Goal: Transaction & Acquisition: Download file/media

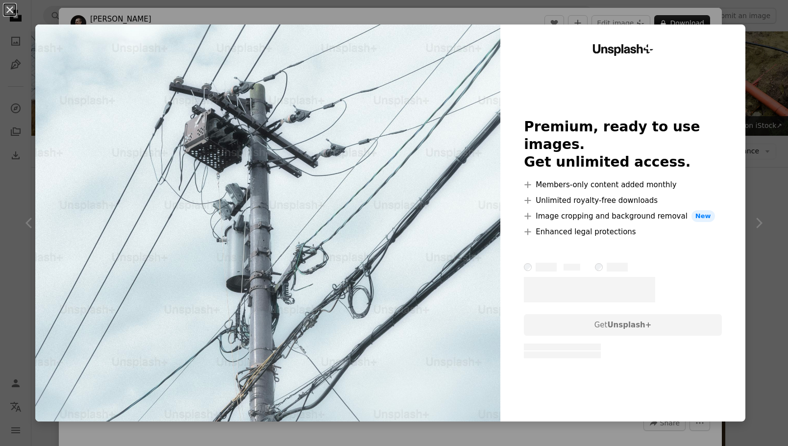
scroll to position [6256, 0]
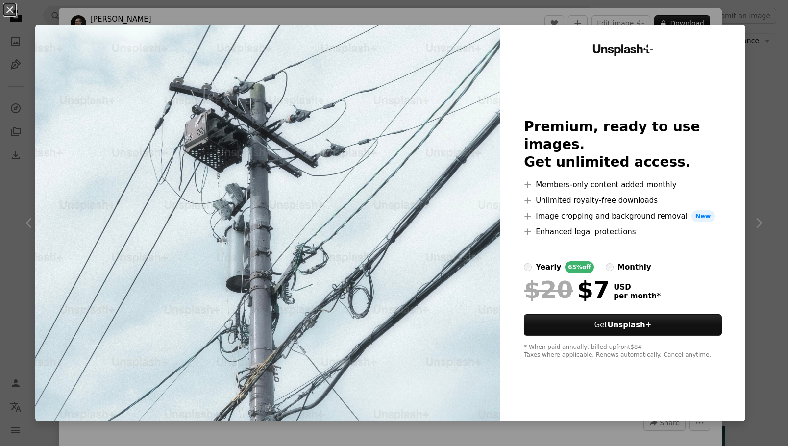
click at [487, 16] on div "An X shape Unsplash+ Premium, ready to use images. Get unlimited access. A plus…" at bounding box center [394, 223] width 788 height 446
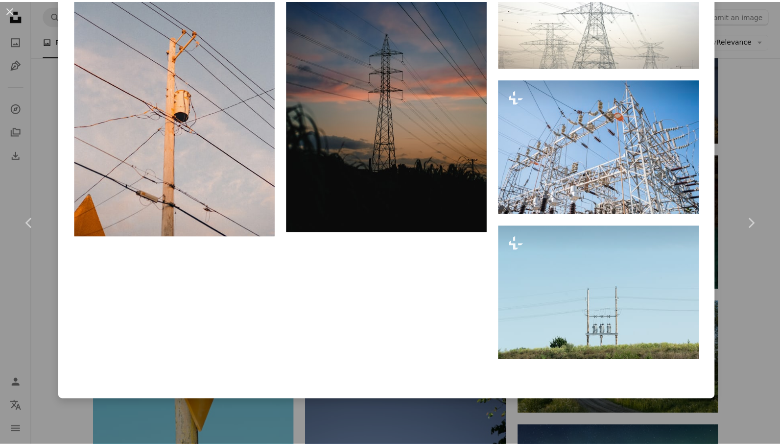
scroll to position [1433, 0]
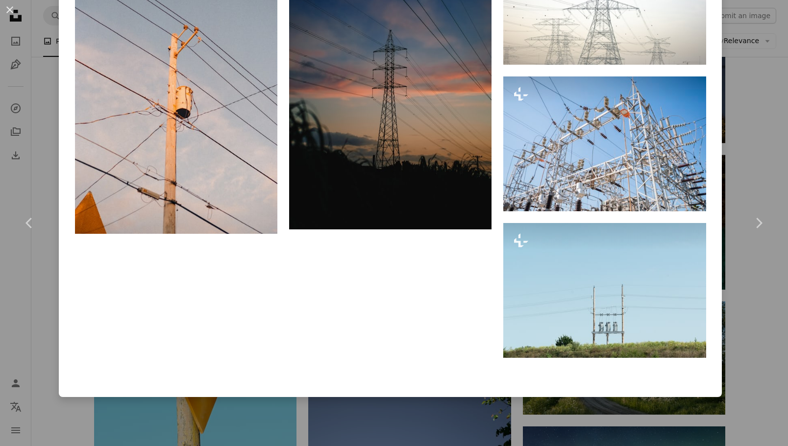
click at [739, 282] on div "An X shape Chevron left Chevron right [PERSON_NAME] For Unsplash+ A heart A plu…" at bounding box center [394, 223] width 788 height 446
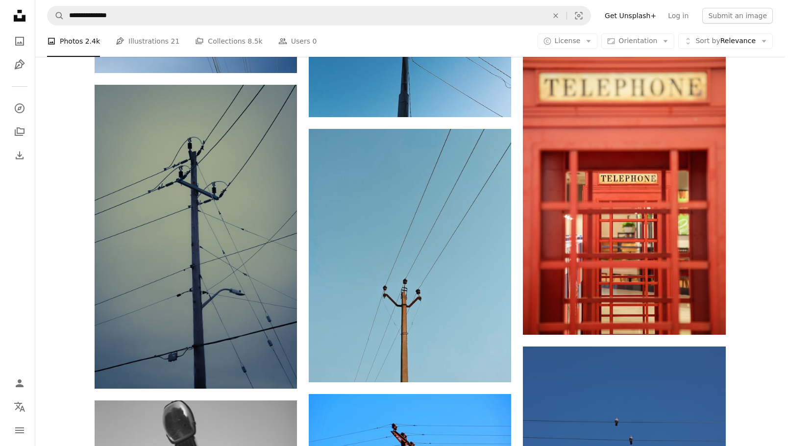
scroll to position [8950, 0]
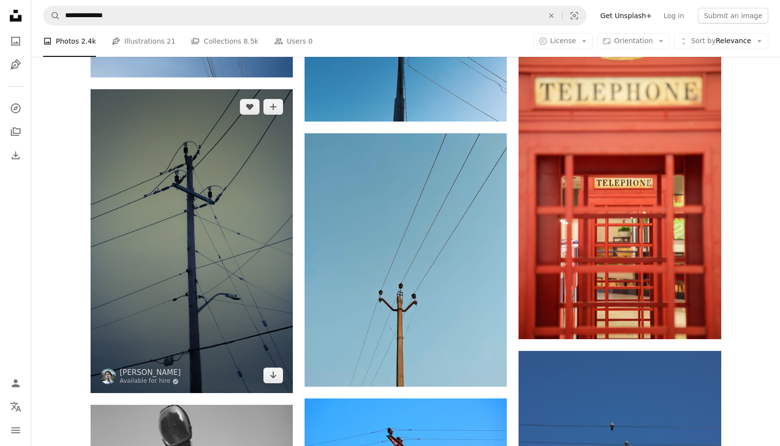
click at [169, 192] on img at bounding box center [192, 241] width 202 height 304
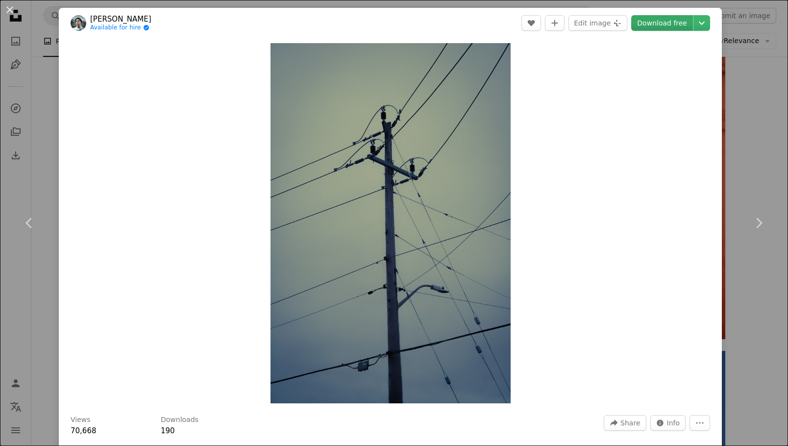
click at [648, 25] on link "Download free" at bounding box center [662, 23] width 62 height 16
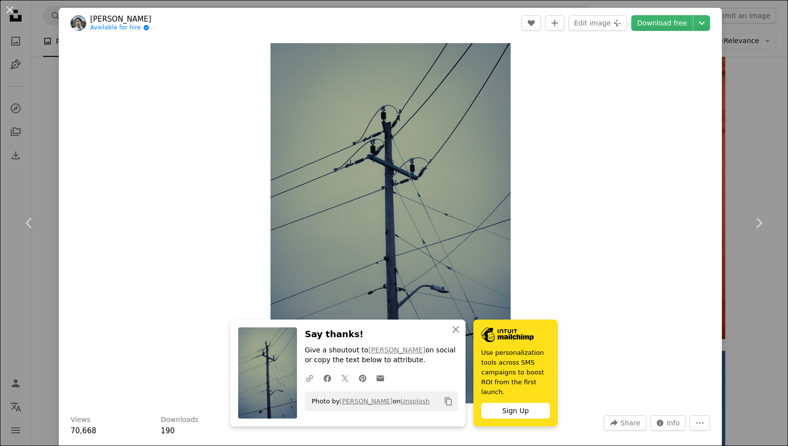
scroll to position [294, 0]
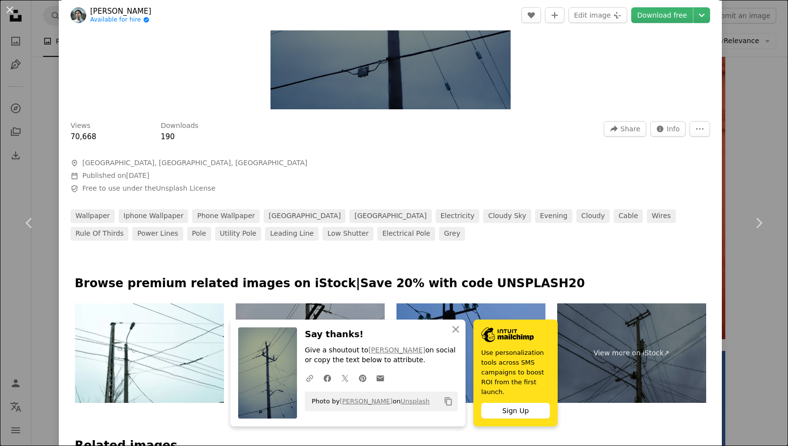
click at [557, 245] on div at bounding box center [390, 257] width 663 height 35
click at [450, 335] on icon "An X shape" at bounding box center [456, 329] width 12 height 12
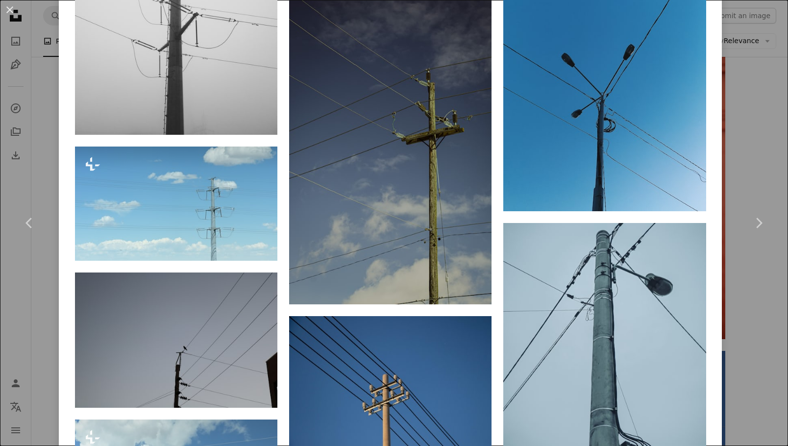
scroll to position [1861, 0]
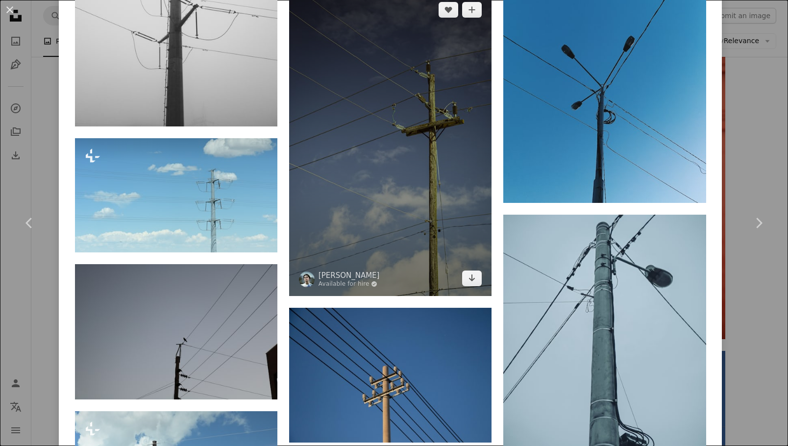
click at [449, 209] on img at bounding box center [390, 144] width 202 height 304
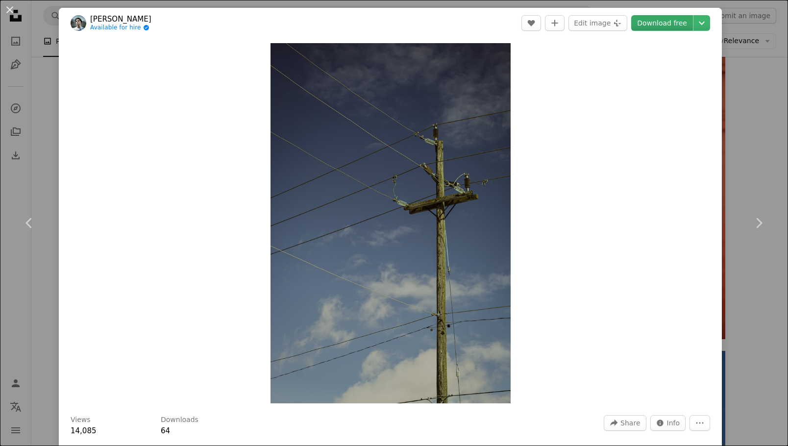
click at [655, 29] on link "Download free" at bounding box center [662, 23] width 62 height 16
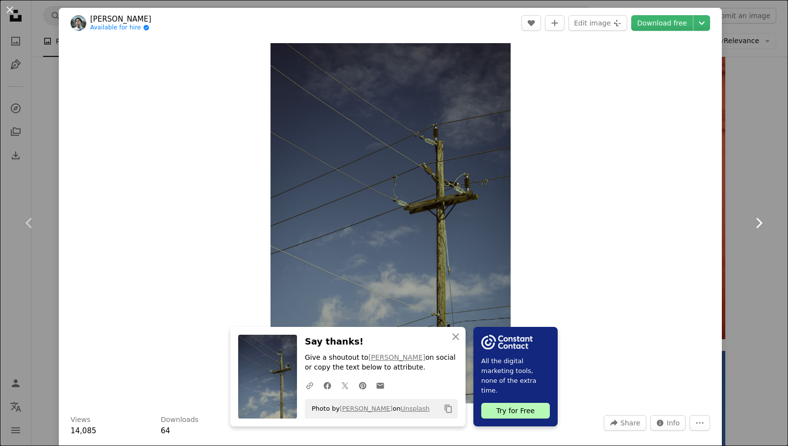
click at [750, 181] on link "Chevron right" at bounding box center [758, 223] width 59 height 94
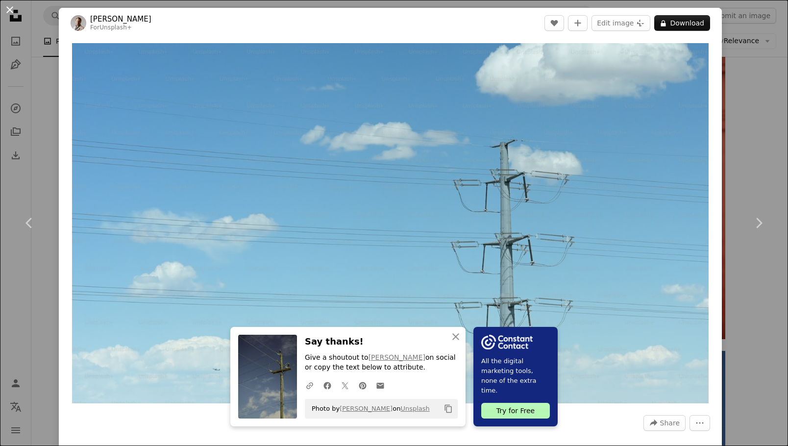
click at [4, 5] on button "An X shape" at bounding box center [10, 10] width 12 height 12
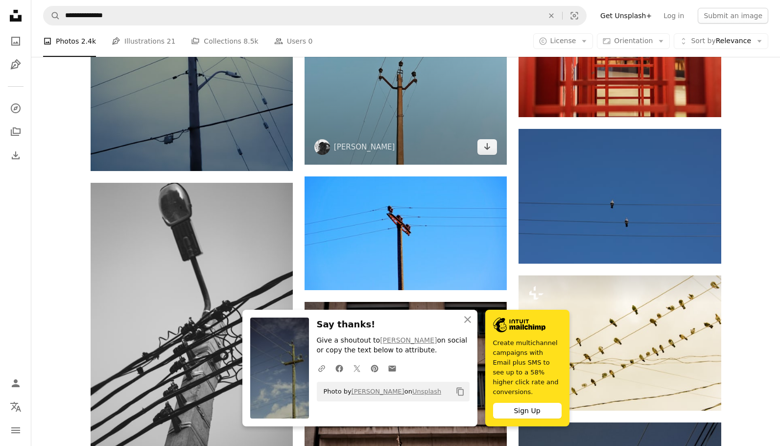
scroll to position [9195, 0]
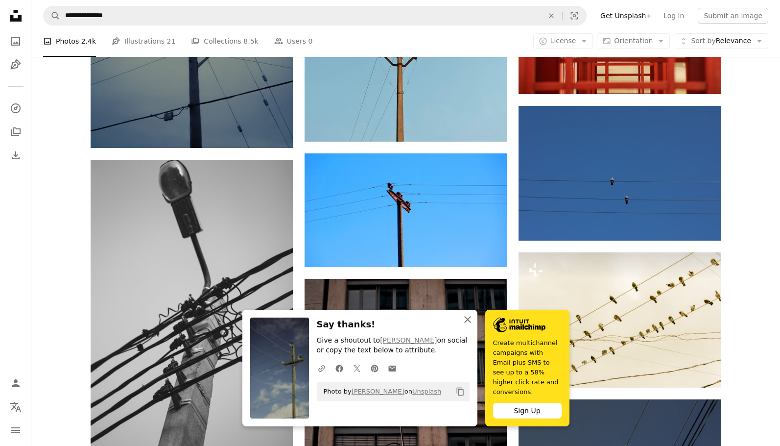
click at [468, 325] on icon "An X shape" at bounding box center [468, 319] width 12 height 12
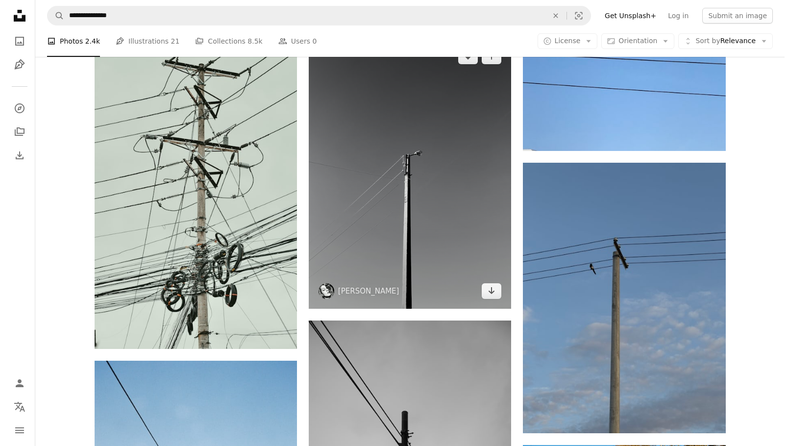
scroll to position [11350, 0]
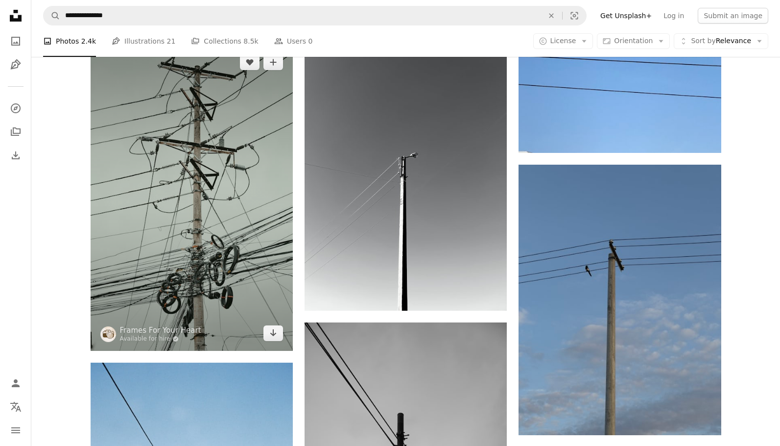
click at [267, 168] on img at bounding box center [192, 198] width 202 height 306
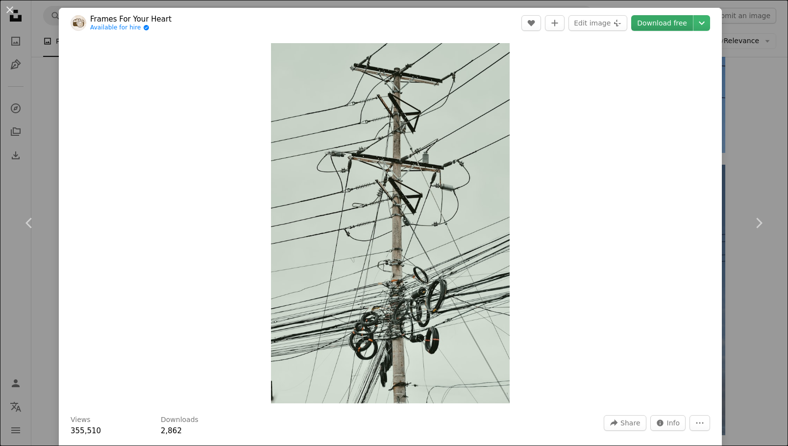
click at [665, 25] on link "Download free" at bounding box center [662, 23] width 62 height 16
